Goal: Transaction & Acquisition: Book appointment/travel/reservation

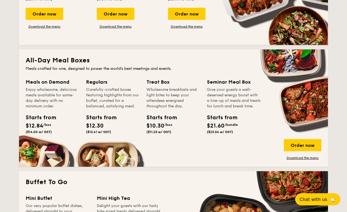
scroll to position [322, 0]
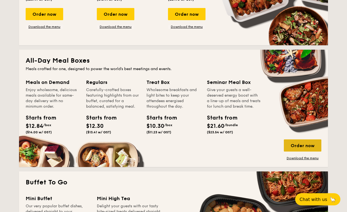
click at [299, 147] on div "Order now" at bounding box center [302, 145] width 37 height 12
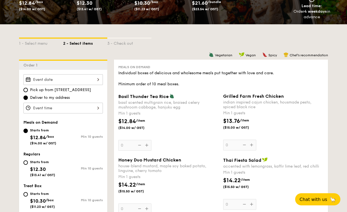
scroll to position [96, 0]
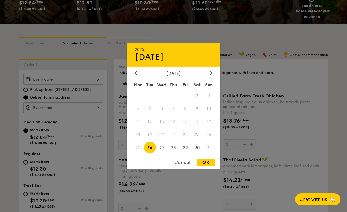
click at [82, 82] on div "2025 Aug [DATE] Tue Wed Thu Fri Sat Sun 1 2 3 4 5 6 7 8 9 10 11 12 13 14 15 16 …" at bounding box center [62, 79] width 79 height 11
click at [62, 101] on div at bounding box center [173, 106] width 347 height 212
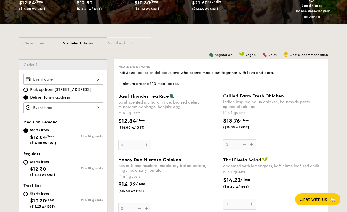
click at [66, 107] on div at bounding box center [62, 107] width 79 height 11
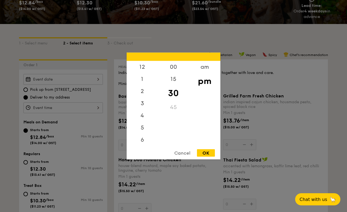
scroll to position [24, 0]
click at [51, 81] on div at bounding box center [173, 106] width 347 height 212
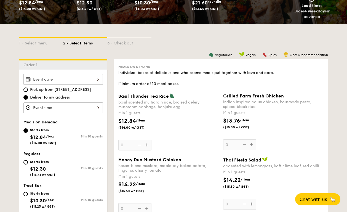
click at [56, 79] on div at bounding box center [173, 106] width 347 height 212
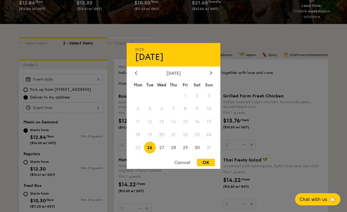
click at [56, 79] on div "2025 Aug [DATE] Tue Wed Thu Fri Sat Sun 1 2 3 4 5 6 7 8 9 10 11 12 13 14 15 16 …" at bounding box center [62, 79] width 79 height 11
click at [211, 73] on icon at bounding box center [211, 72] width 2 height 3
click at [147, 95] on span "2" at bounding box center [150, 96] width 12 height 12
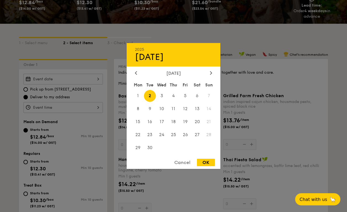
drag, startPoint x: 211, startPoint y: 161, endPoint x: 189, endPoint y: 152, distance: 24.2
click at [211, 161] on div "OK" at bounding box center [206, 162] width 18 height 7
type input "[DATE]"
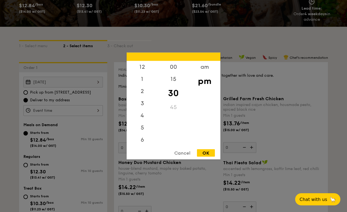
click at [66, 113] on div "12 1 2 3 4 5 6 7 8 9 10 11 00 15 30 45 am pm Cancel OK" at bounding box center [62, 110] width 79 height 11
click at [208, 70] on div "am" at bounding box center [204, 69] width 31 height 16
click at [144, 139] on div "11" at bounding box center [142, 141] width 31 height 16
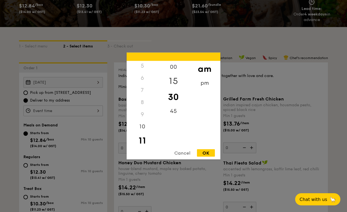
click at [171, 83] on div "15" at bounding box center [173, 81] width 31 height 16
click at [208, 153] on div "OK" at bounding box center [206, 152] width 18 height 7
type input "11:15AM"
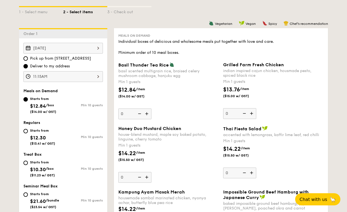
scroll to position [133, 0]
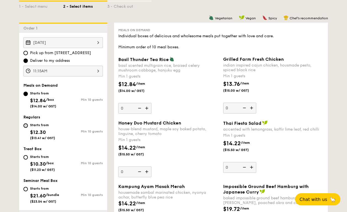
click at [27, 124] on input "Starts from $12.30 ($13.41 w/ GST) Min 10 guests" at bounding box center [25, 125] width 4 height 4
radio input "true"
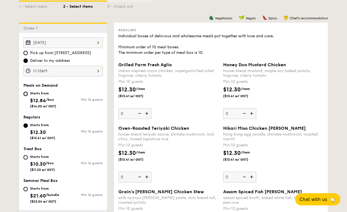
click at [25, 94] on input "Starts from $12.84 /box ($14.00 w/ GST) Min 10 guests" at bounding box center [25, 94] width 4 height 4
radio input "true"
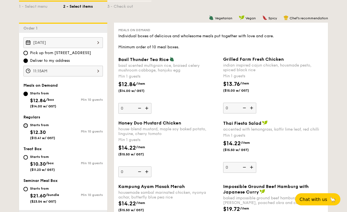
click at [25, 125] on input "Starts from $12.30 ($13.41 w/ GST) Min 10 guests" at bounding box center [25, 125] width 4 height 4
radio input "true"
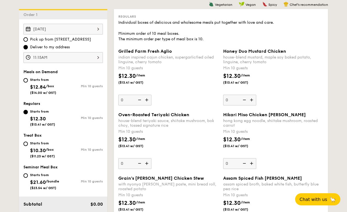
scroll to position [146, 0]
click at [147, 163] on img at bounding box center [147, 163] width 8 height 10
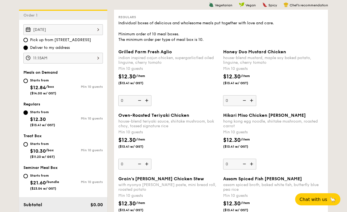
click at [147, 163] on input "0" at bounding box center [134, 164] width 33 height 11
type input "10"
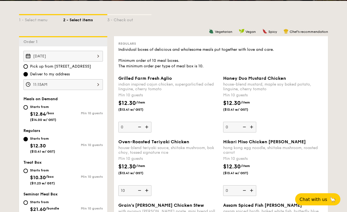
scroll to position [119, 0]
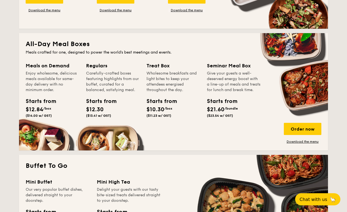
scroll to position [337, 0]
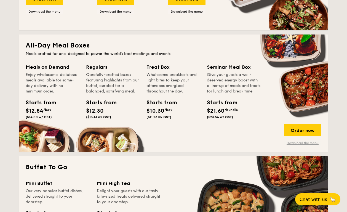
click at [294, 142] on link "Download the menu" at bounding box center [302, 143] width 37 height 4
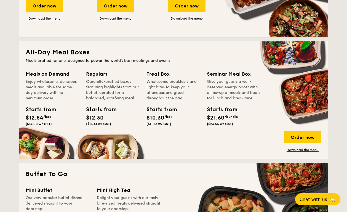
scroll to position [313, 0]
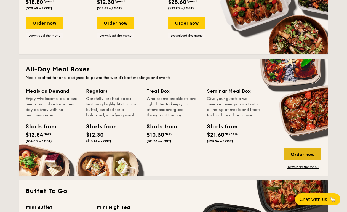
click at [292, 156] on div "Order now" at bounding box center [302, 154] width 37 height 12
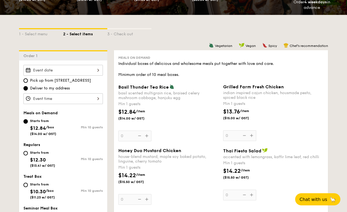
scroll to position [106, 0]
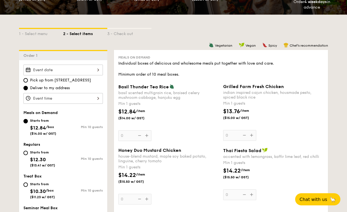
click at [71, 75] on div at bounding box center [62, 70] width 79 height 11
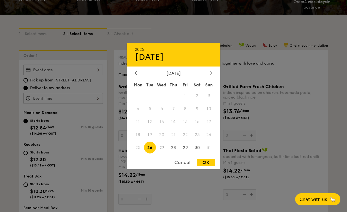
click at [209, 74] on div at bounding box center [210, 73] width 5 height 5
click at [151, 95] on span "2" at bounding box center [150, 96] width 12 height 12
click at [216, 164] on div "Cancel OK" at bounding box center [174, 164] width 94 height 10
click at [204, 162] on div "OK" at bounding box center [206, 162] width 18 height 7
type input "[DATE]"
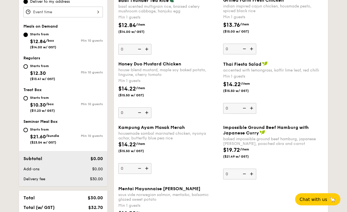
scroll to position [163, 0]
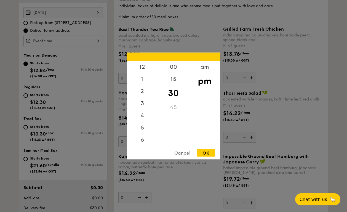
click at [83, 41] on div "12 1 2 3 4 5 6 7 8 9 10 11 00 15 30 45 am pm Cancel OK" at bounding box center [62, 41] width 79 height 11
click at [207, 69] on div "am" at bounding box center [204, 69] width 31 height 16
click at [143, 138] on div "11" at bounding box center [142, 141] width 31 height 16
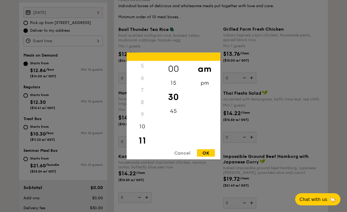
click at [173, 67] on div "00" at bounding box center [173, 69] width 31 height 16
drag, startPoint x: 195, startPoint y: 149, endPoint x: 200, endPoint y: 152, distance: 5.7
click at [196, 150] on div "Cancel" at bounding box center [182, 152] width 27 height 7
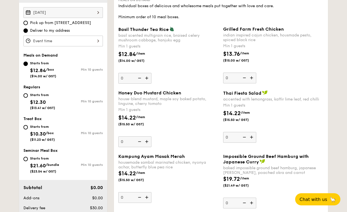
click at [200, 152] on div "OK" at bounding box center [206, 152] width 18 height 7
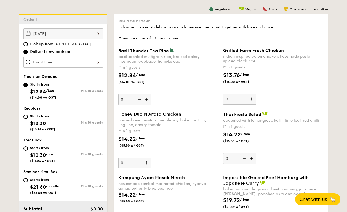
scroll to position [141, 0]
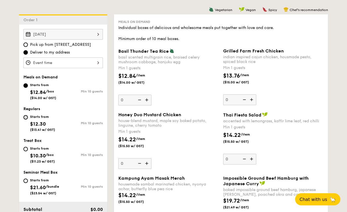
click at [25, 118] on input "Starts from $12.30 ($13.41 w/ GST) Min 10 guests" at bounding box center [25, 117] width 4 height 4
radio input "true"
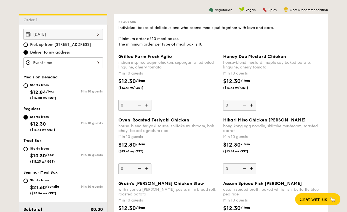
click at [146, 167] on img at bounding box center [147, 168] width 8 height 10
click at [146, 167] on input "0" at bounding box center [134, 168] width 33 height 11
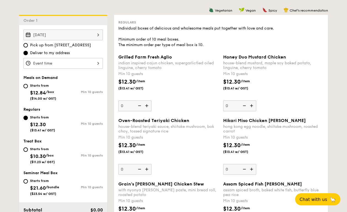
type input "10"
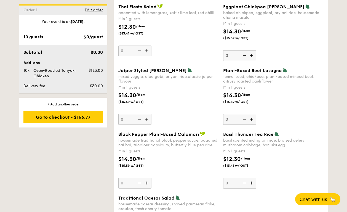
scroll to position [572, 0]
click at [251, 55] on img at bounding box center [252, 55] width 8 height 10
click at [251, 55] on input "0" at bounding box center [239, 55] width 33 height 11
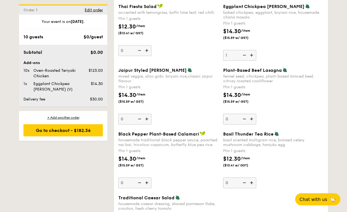
click at [245, 55] on img at bounding box center [244, 55] width 8 height 10
click at [245, 55] on input "1" at bounding box center [239, 55] width 33 height 11
type input "0"
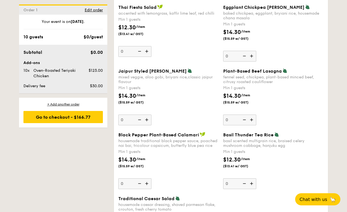
scroll to position [574, 0]
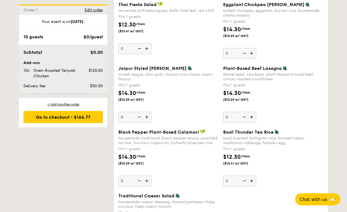
click at [148, 115] on img at bounding box center [147, 117] width 8 height 10
click at [148, 115] on input "0" at bounding box center [134, 117] width 33 height 11
type input "1"
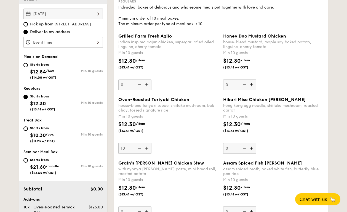
scroll to position [162, 0]
drag, startPoint x: 27, startPoint y: 65, endPoint x: 54, endPoint y: 68, distance: 27.3
click at [28, 65] on input "Starts from $12.84 /box ($14.00 w/ GST) Min 10 guests" at bounding box center [25, 65] width 4 height 4
radio input "true"
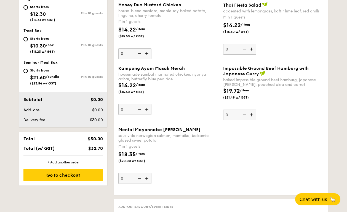
scroll to position [251, 0]
